Goal: Information Seeking & Learning: Learn about a topic

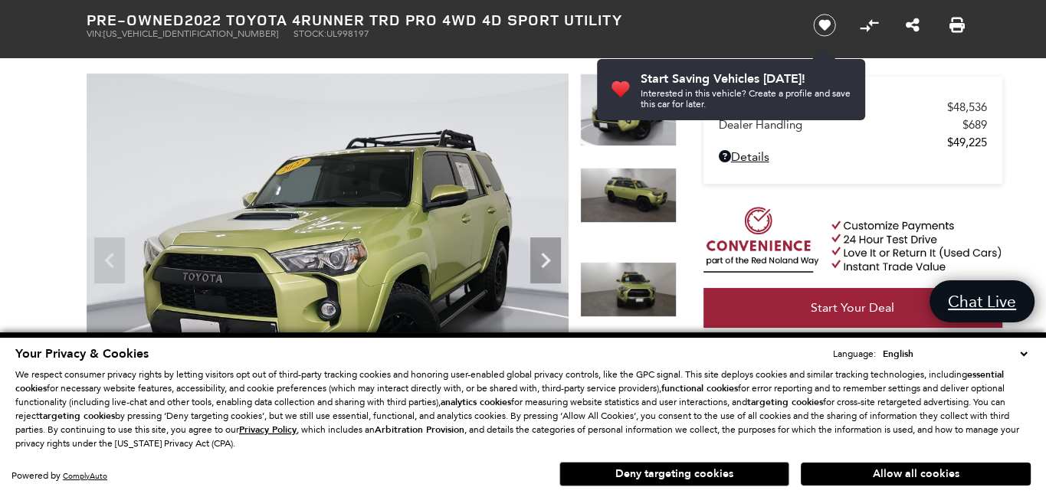
click at [1023, 354] on select "English Spanish / Español English / [GEOGRAPHIC_DATA] Korean / 한국어 Vietnamese /…" at bounding box center [955, 353] width 152 height 15
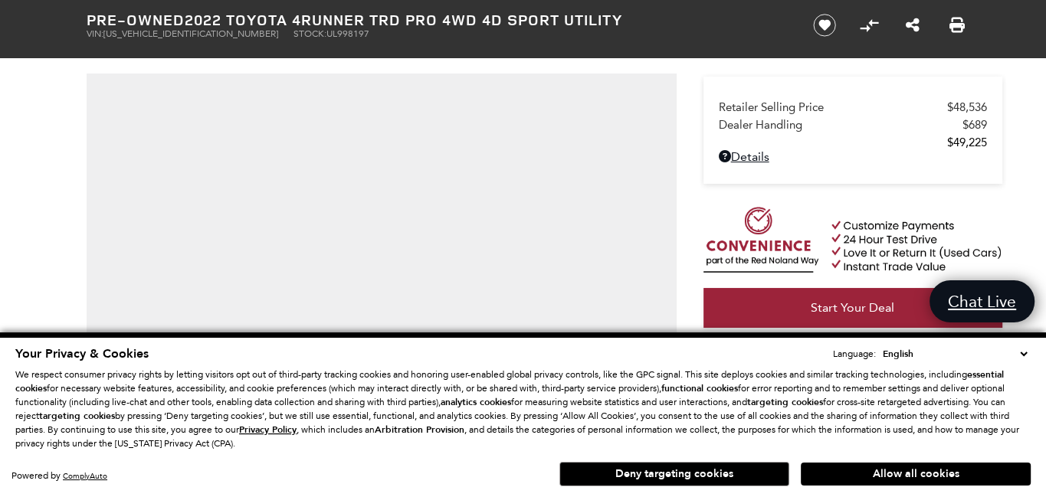
click at [1024, 353] on select "English Spanish / Español English / [GEOGRAPHIC_DATA] Korean / 한국어 Vietnamese /…" at bounding box center [955, 353] width 152 height 15
click at [682, 244] on div "Retailer Selling Price $48,536 Dealer Handling $689 $49,225 Disclaimer: Dealer …" at bounding box center [829, 258] width 306 height 523
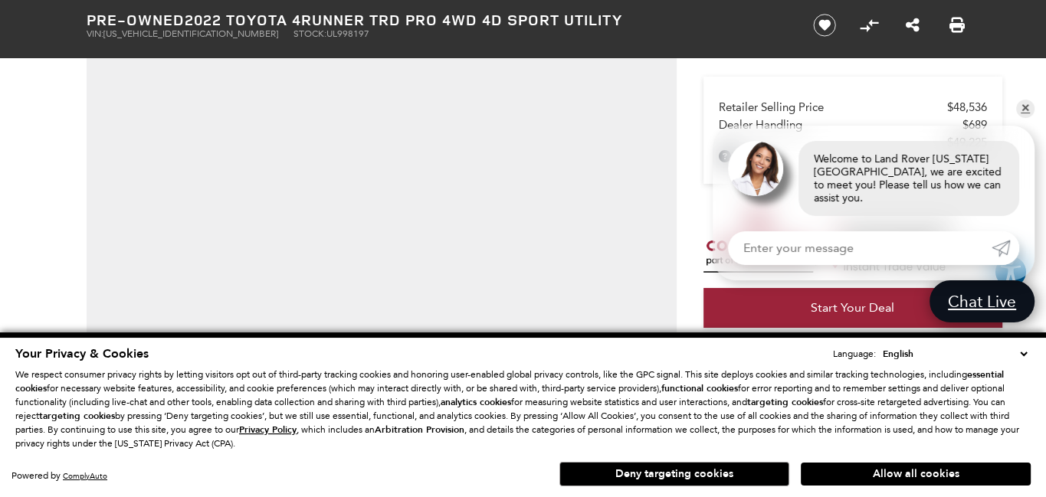
scroll to position [230, 0]
click at [690, 217] on div "Retailer Selling Price $48,536 Dealer Handling $689 $49,225 Disclaimer: Dealer …" at bounding box center [829, 105] width 306 height 523
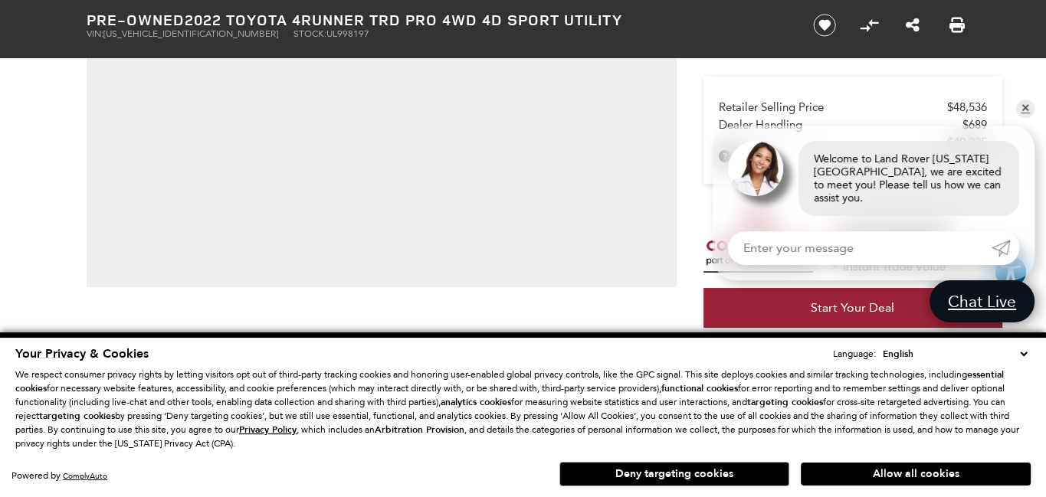
scroll to position [306, 0]
click at [1028, 118] on link "✕" at bounding box center [1025, 109] width 18 height 18
